Goal: Communication & Community: Answer question/provide support

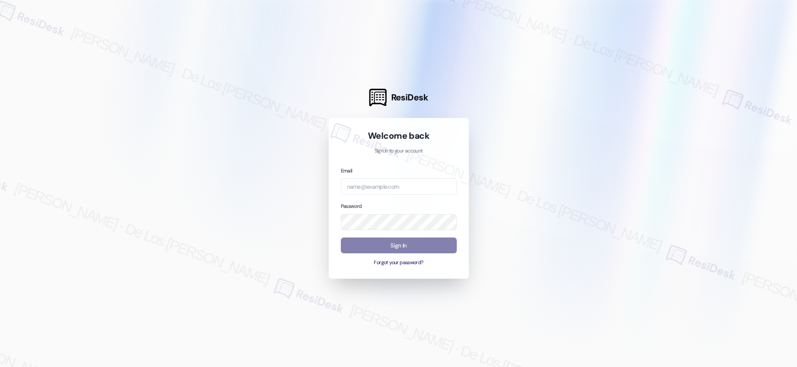
drag, startPoint x: 735, startPoint y: 111, endPoint x: 688, endPoint y: 121, distance: 48.3
click at [735, 112] on div at bounding box center [398, 183] width 797 height 367
click at [365, 189] on input "email" at bounding box center [399, 187] width 116 height 16
paste input "automated-surveys-crawford_hoying-resen.six@crawford_[DOMAIN_NAME]"
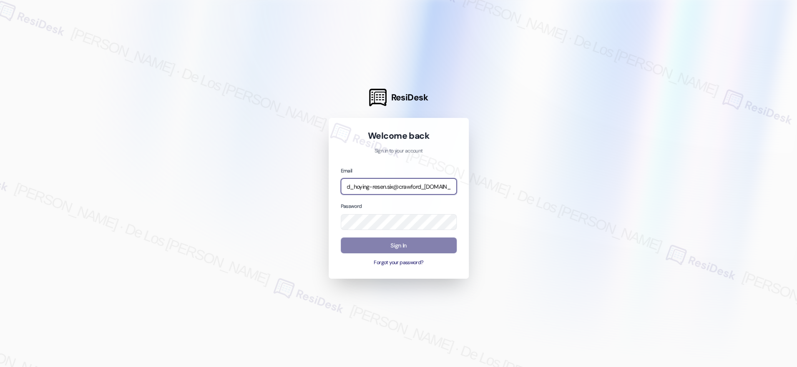
type input "automated-surveys-crawford_hoying-resen.six@crawford_[DOMAIN_NAME]"
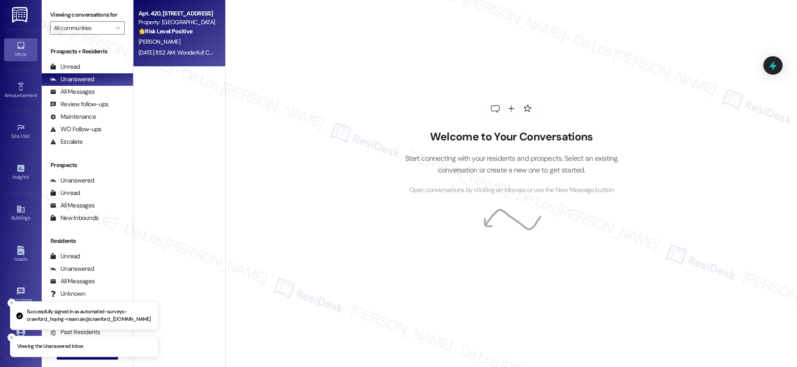
click at [171, 56] on div "[DATE] 11:52 AM: Wonderful! Can I ask a quick favor? Would you mind writing us …" at bounding box center [392, 53] width 508 height 8
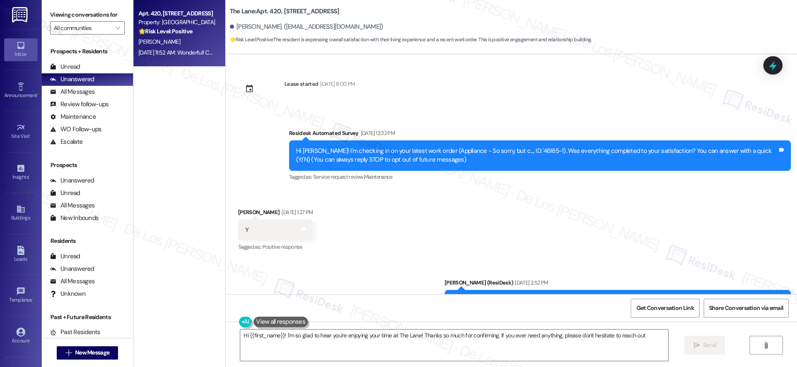
type textarea "Hi {{first_name}}! I'm so glad to hear you're enjoying your time at The Lane! T…"
